Goal: Check status: Check status

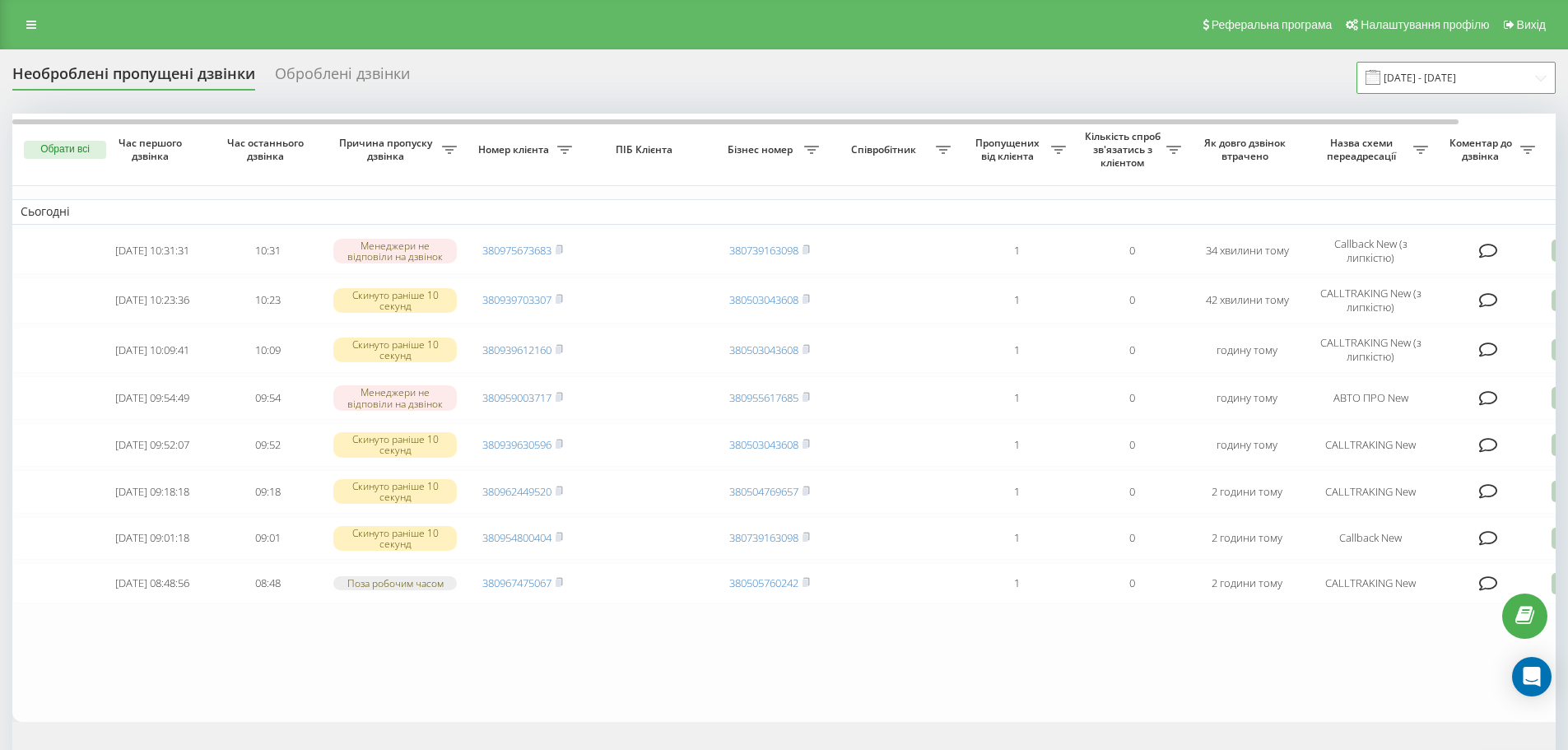
drag, startPoint x: 1449, startPoint y: 82, endPoint x: 1429, endPoint y: 85, distance: 20.2
click at [1449, 82] on input "[DATE] - [DATE]" at bounding box center [1457, 78] width 199 height 32
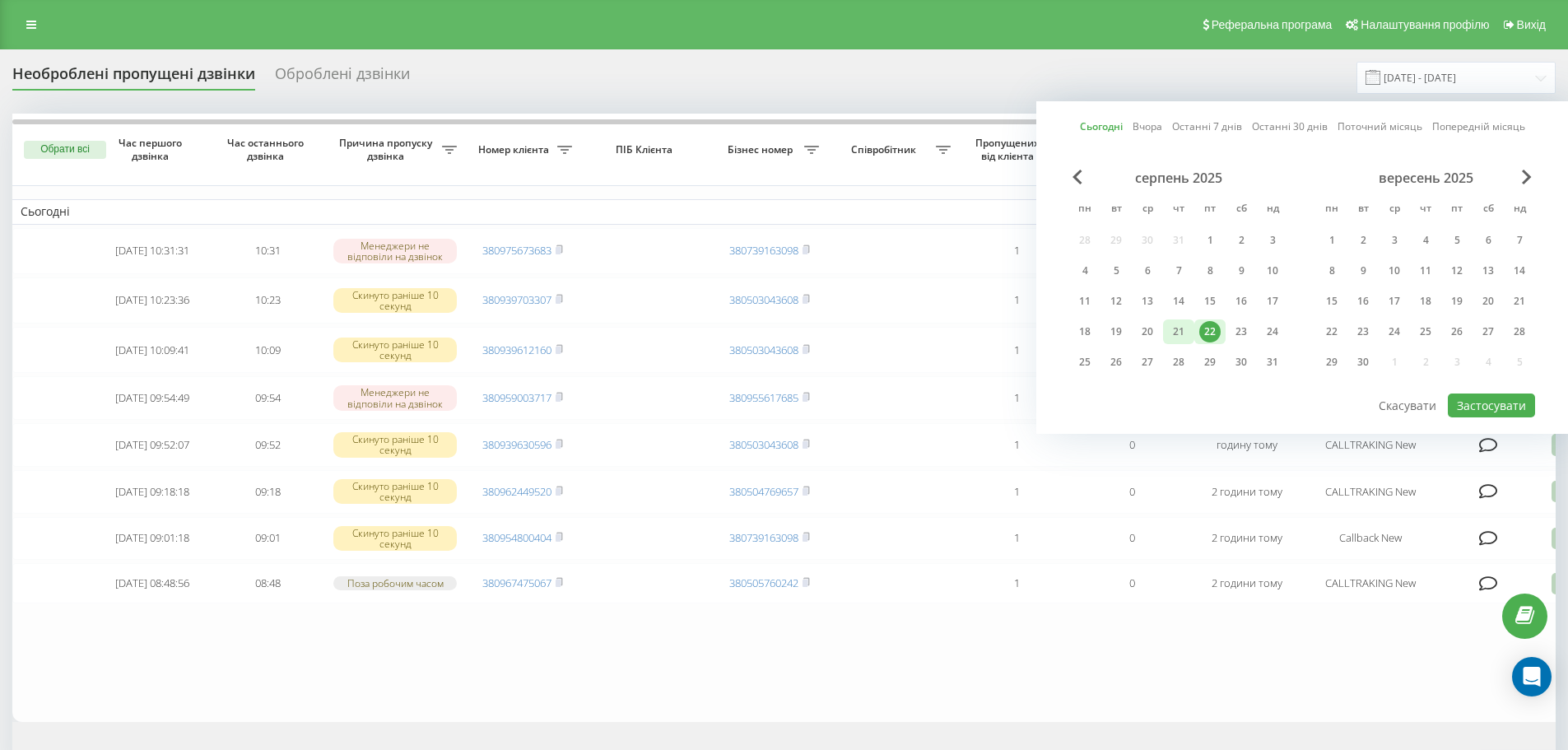
click at [1188, 340] on div "21" at bounding box center [1179, 331] width 22 height 22
click at [1209, 330] on div "22" at bounding box center [1210, 331] width 22 height 22
click at [1210, 330] on div "22" at bounding box center [1210, 331] width 22 height 22
click at [1499, 399] on button "Застосувати" at bounding box center [1492, 405] width 87 height 24
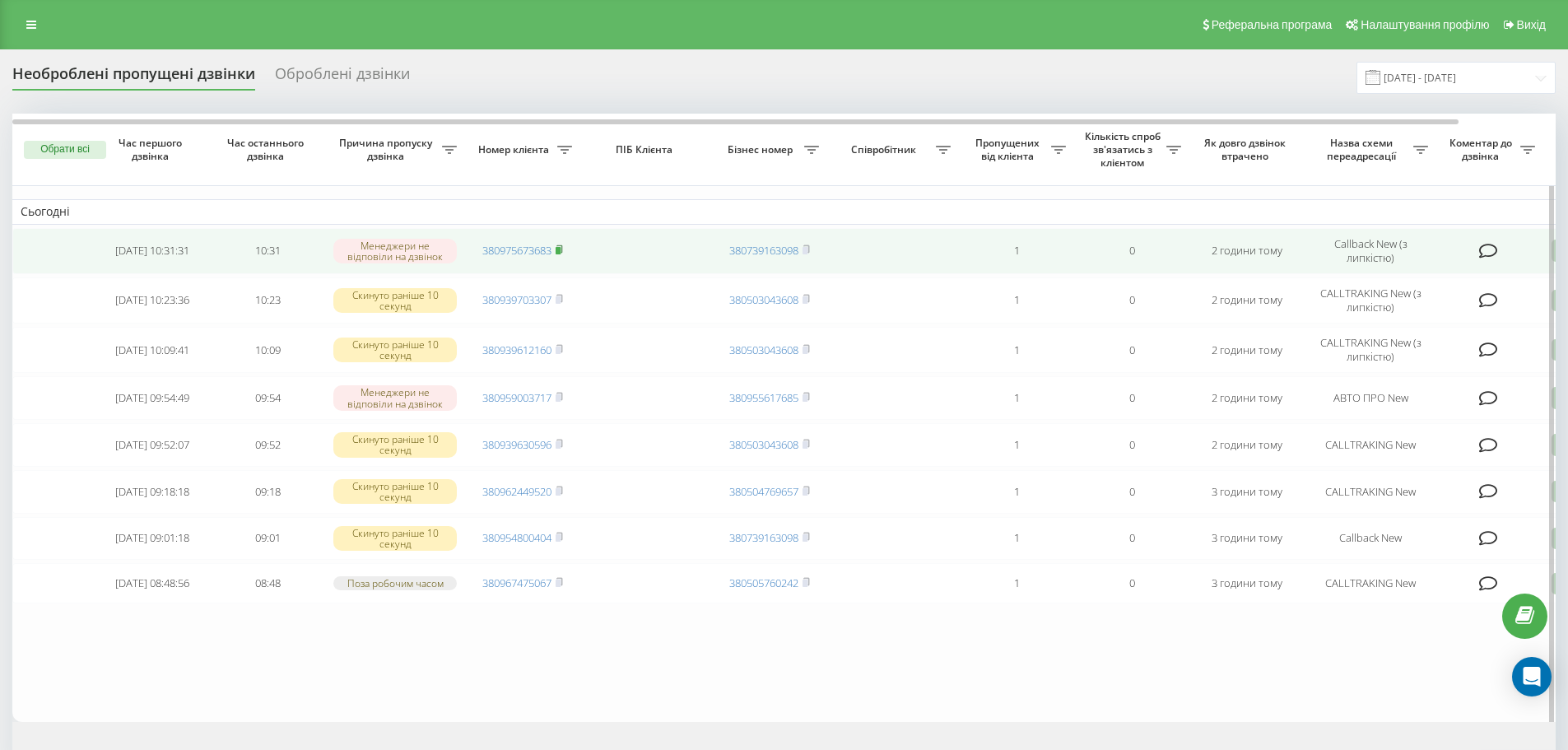
click at [561, 250] on rect at bounding box center [557, 251] width 4 height 7
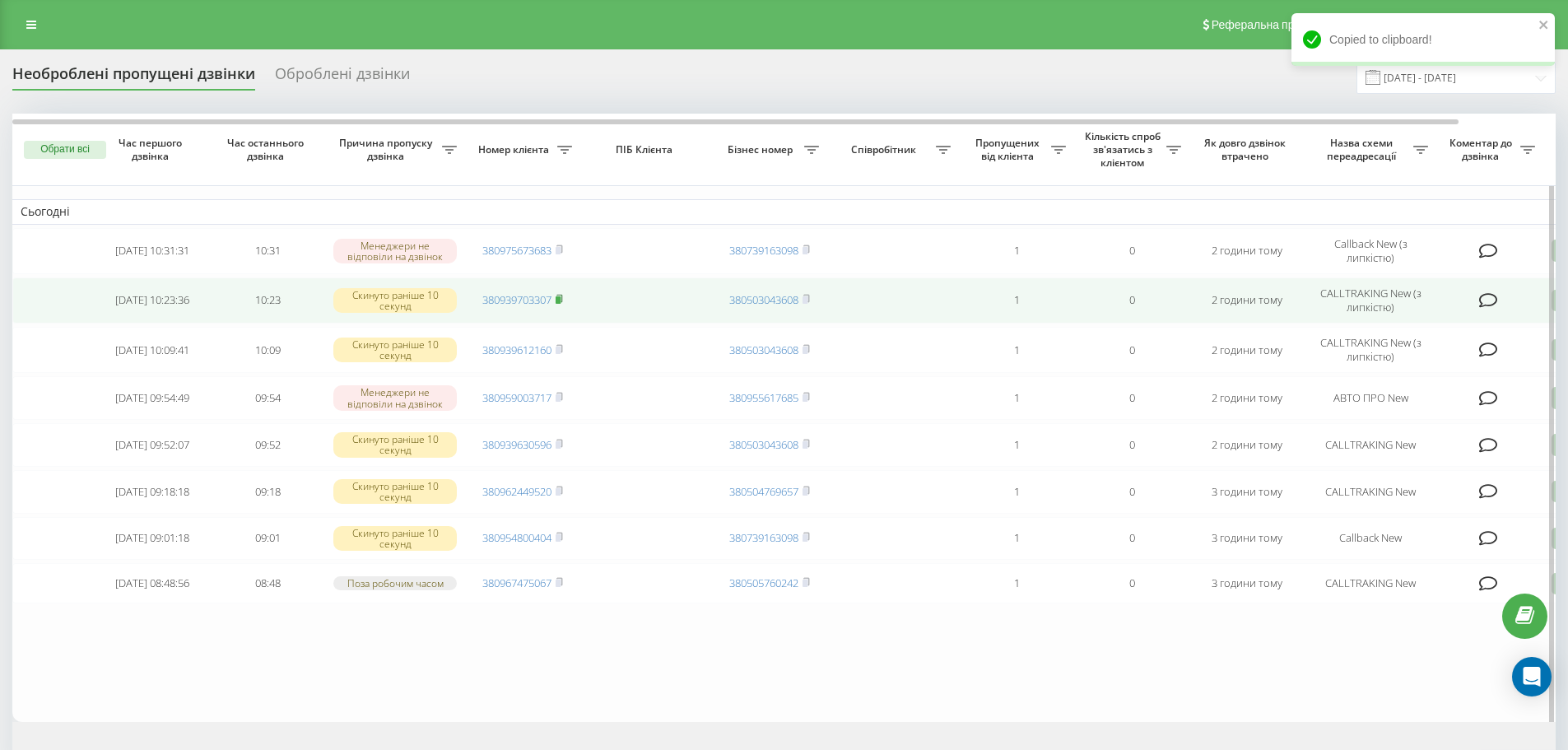
click at [558, 303] on rect at bounding box center [557, 300] width 4 height 7
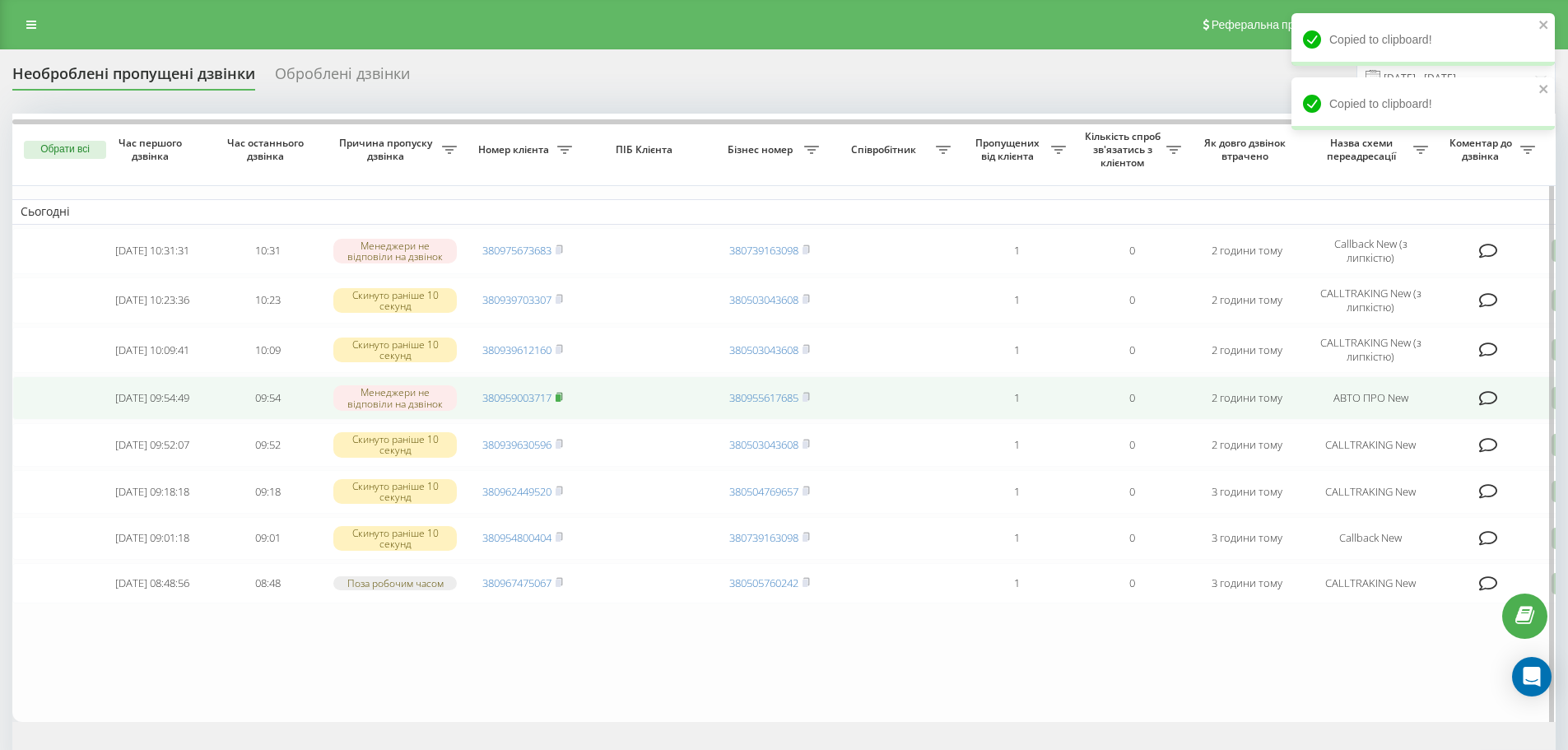
click at [561, 397] on rect at bounding box center [557, 398] width 4 height 7
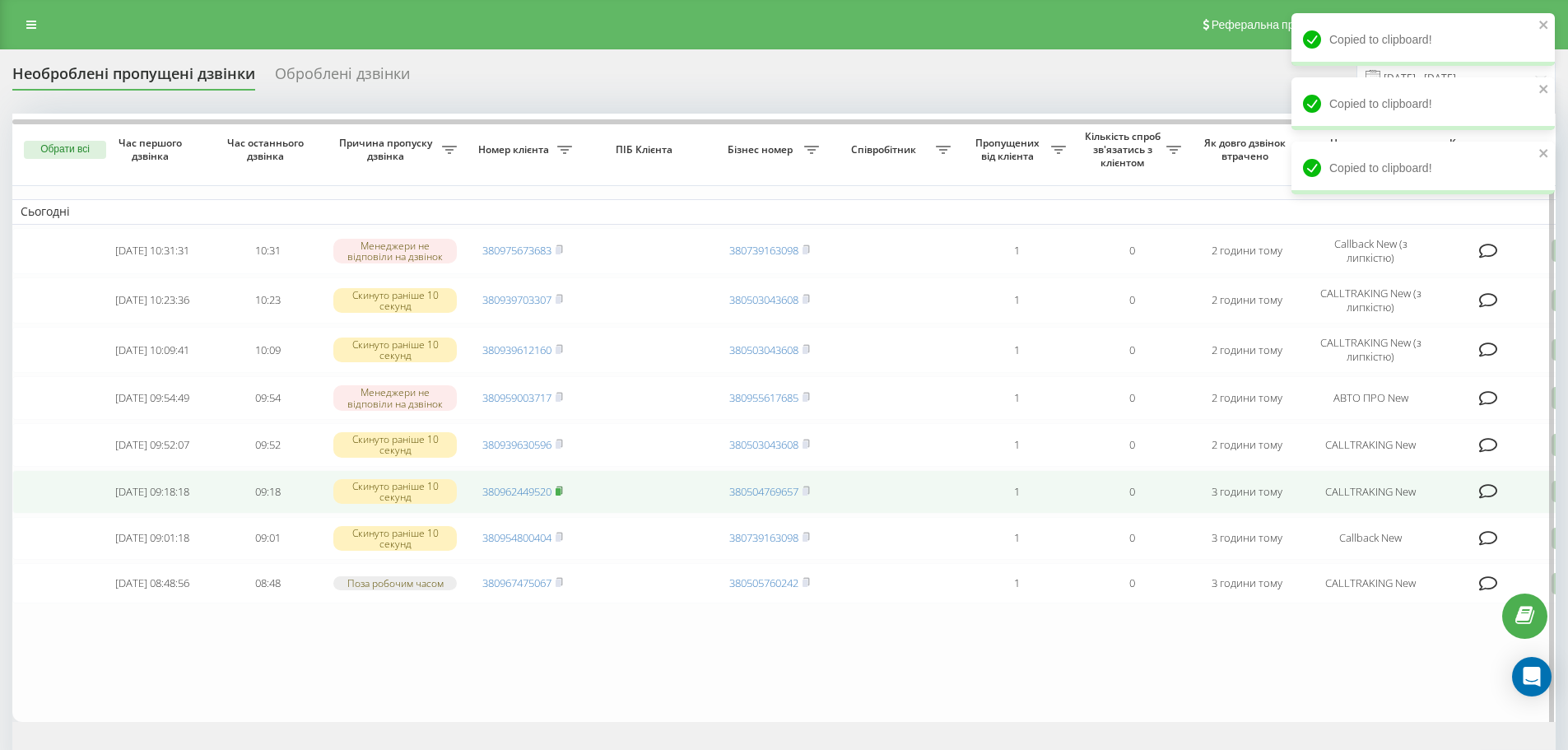
click at [563, 496] on icon at bounding box center [559, 490] width 7 height 10
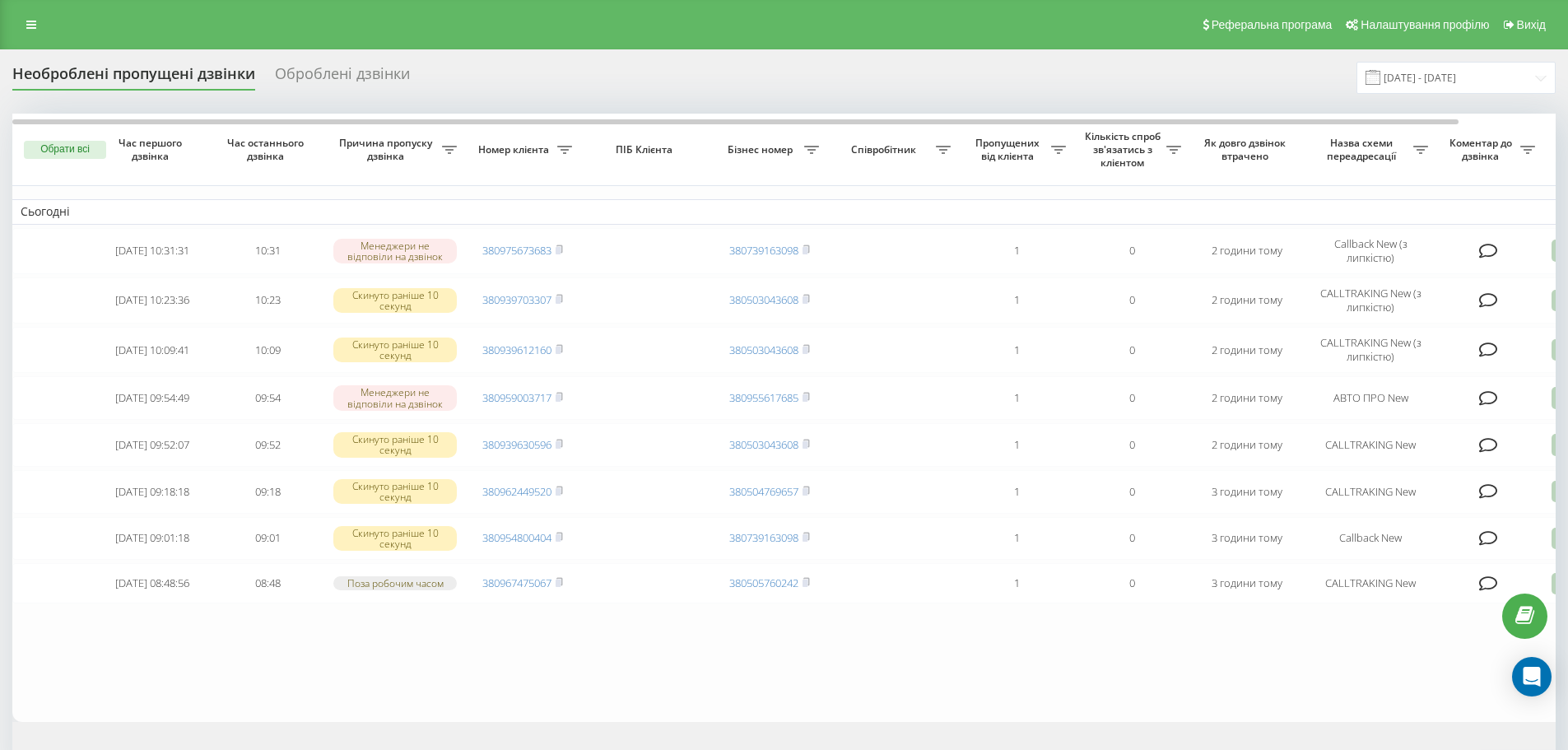
click at [1449, 74] on div "[DOMAIN_NAME] Проекти [DOMAIN_NAME] Центр звернень Журнал дзвінків Журнал повід…" at bounding box center [784, 375] width 1568 height 750
click at [1446, 87] on input "[DATE] - [DATE]" at bounding box center [1457, 78] width 199 height 32
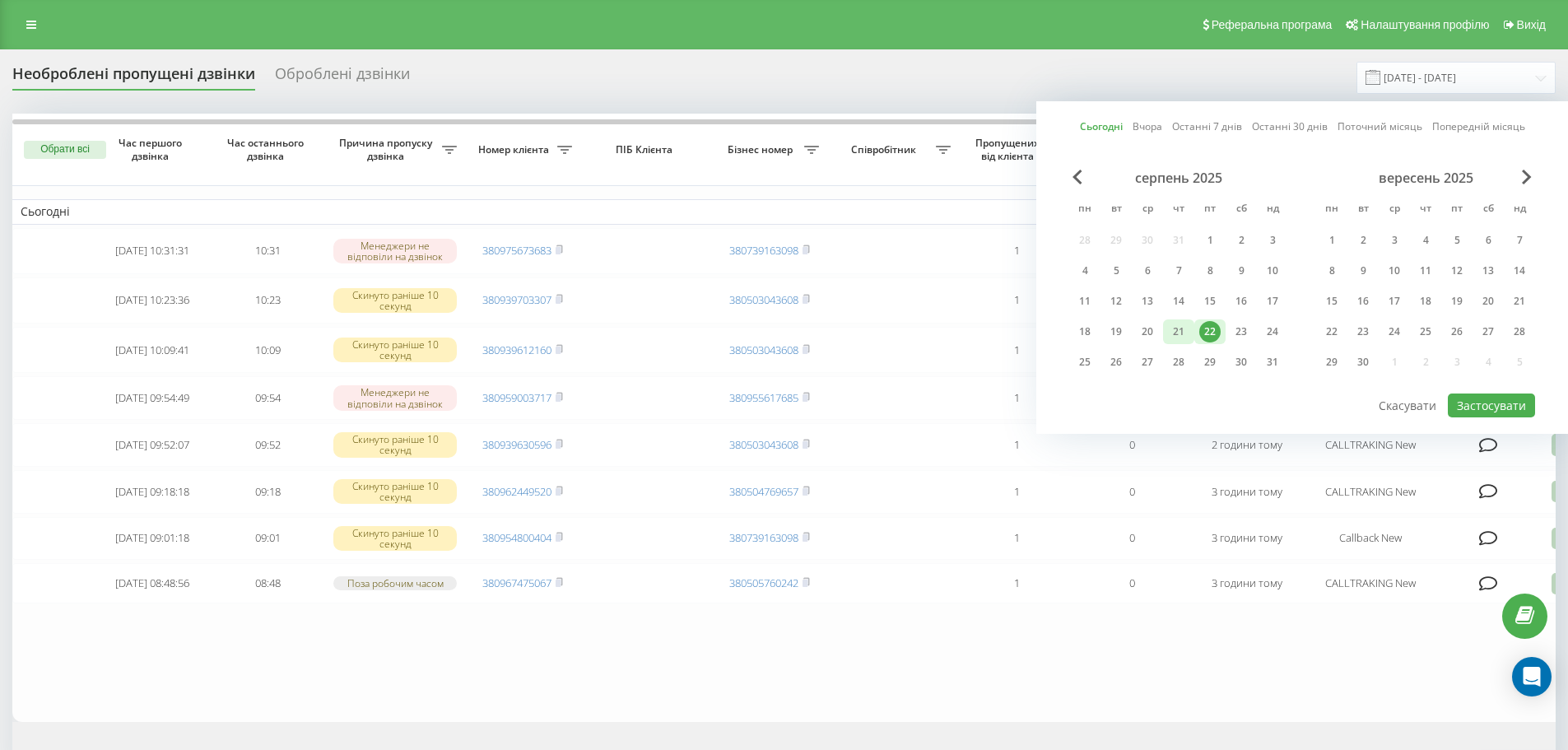
click at [1191, 319] on div "21" at bounding box center [1179, 331] width 31 height 24
click at [1213, 335] on div "22" at bounding box center [1210, 331] width 22 height 22
click at [1476, 401] on button "Застосувати" at bounding box center [1492, 405] width 87 height 24
